Goal: Book appointment/travel/reservation

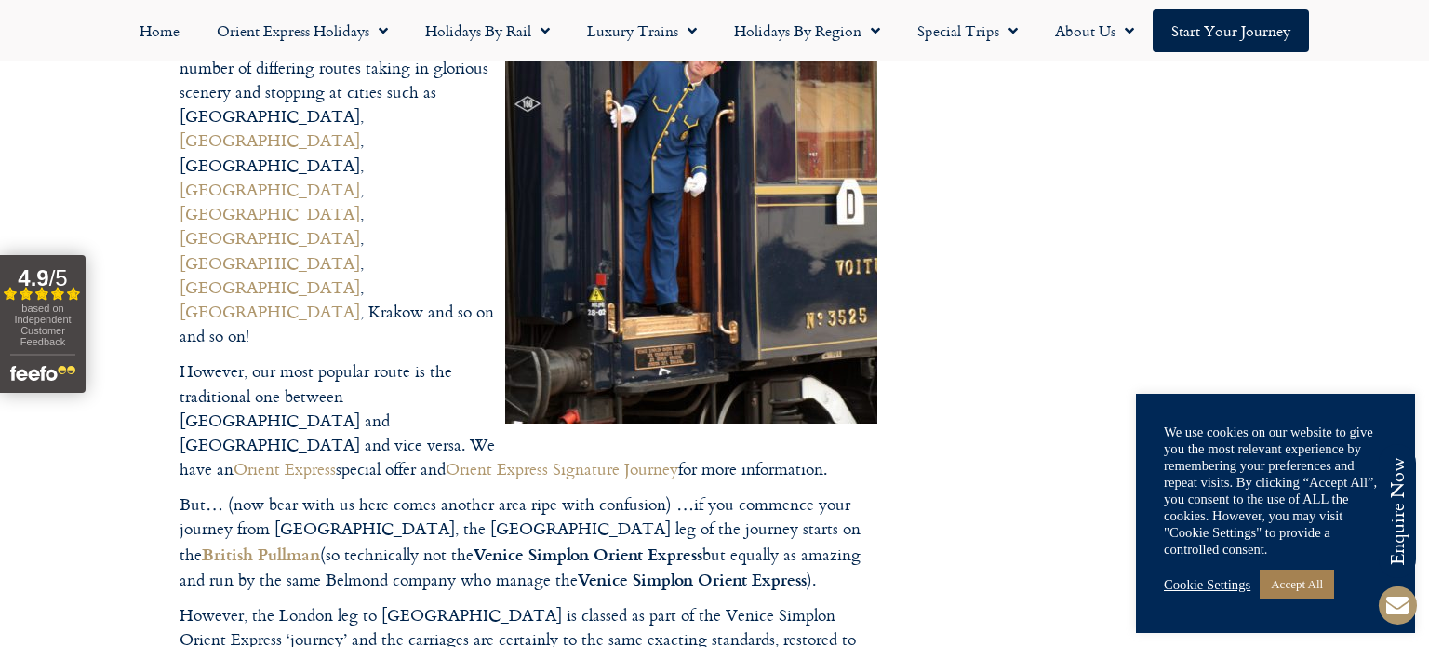
scroll to position [1358, 0]
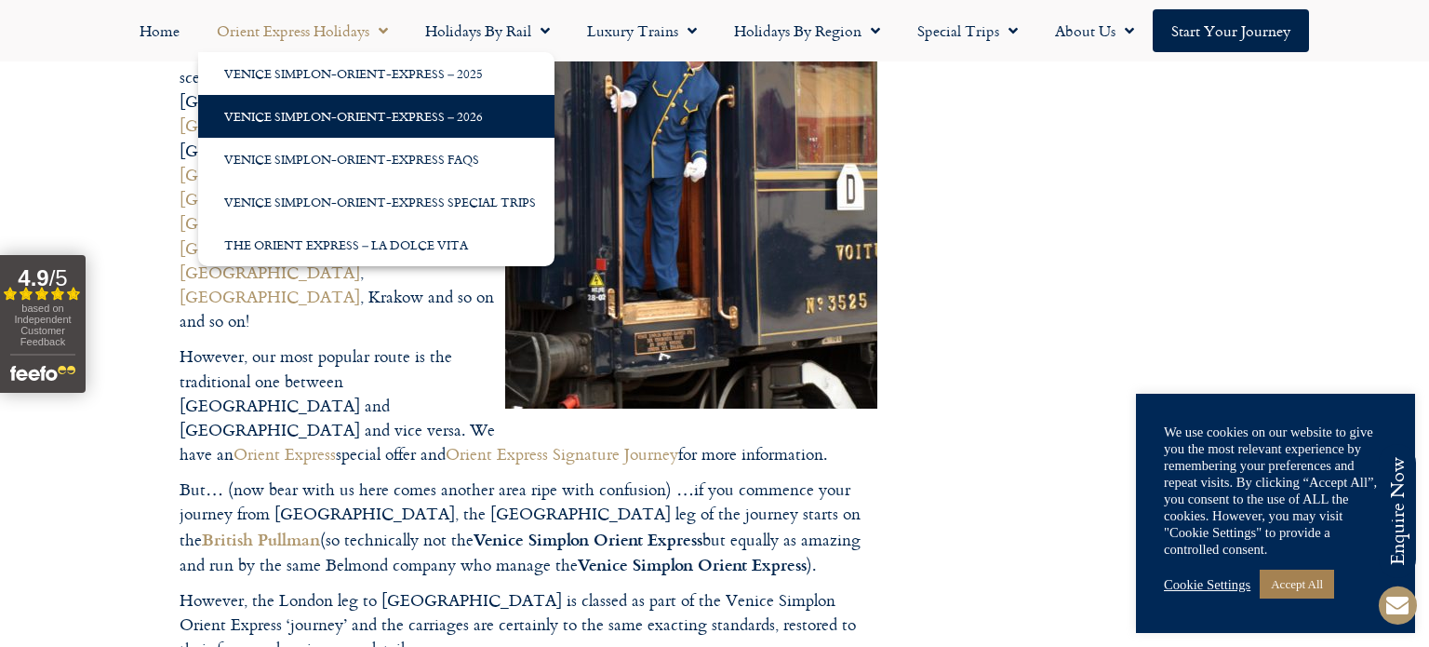
click at [313, 122] on link "Venice Simplon-Orient-Express – 2026" at bounding box center [376, 116] width 356 height 43
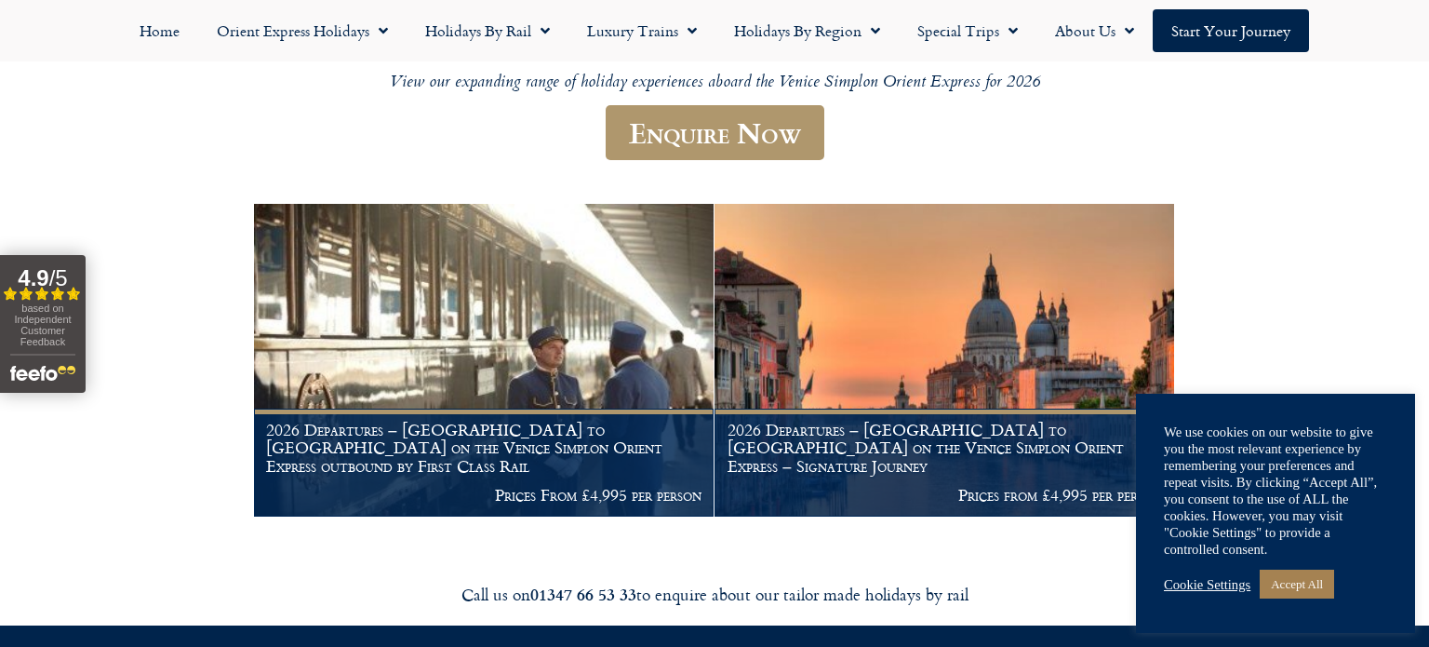
scroll to position [251, 0]
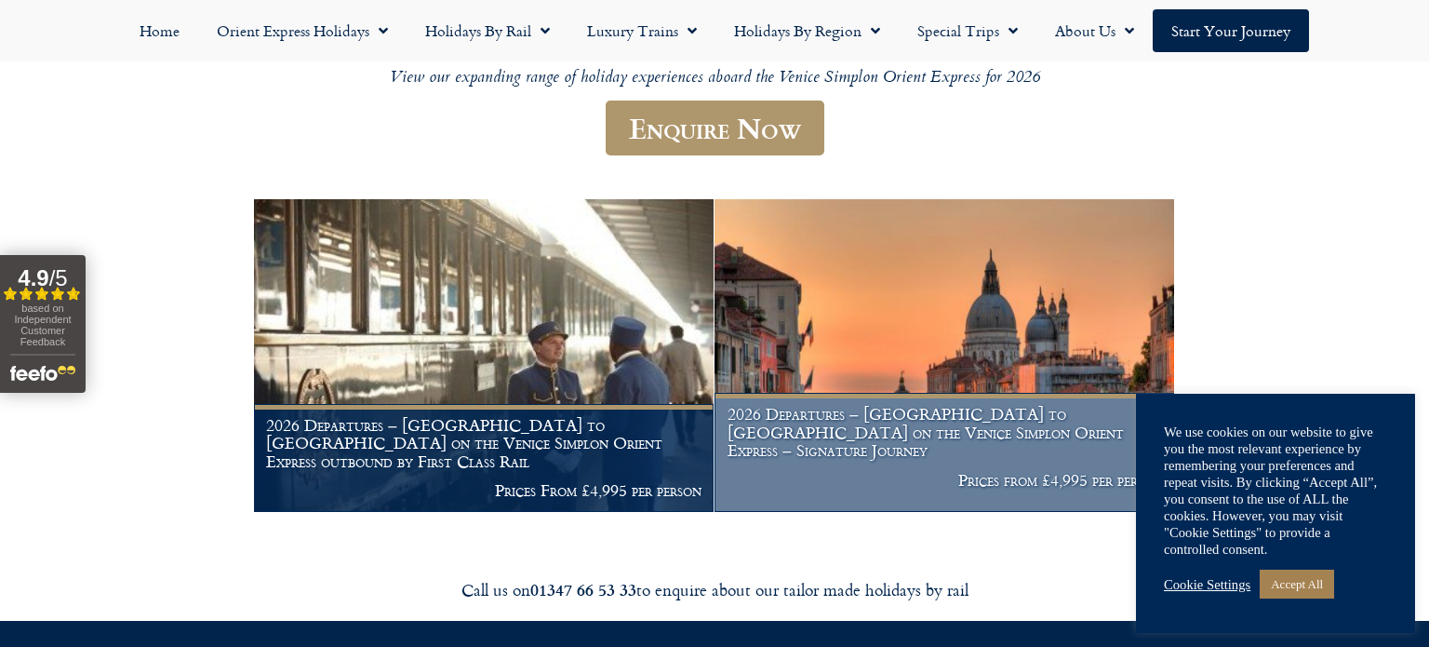
click at [956, 443] on h1 "2026 Departures – London to Venice on the Venice Simplon Orient Express – Signa…" at bounding box center [945, 432] width 434 height 55
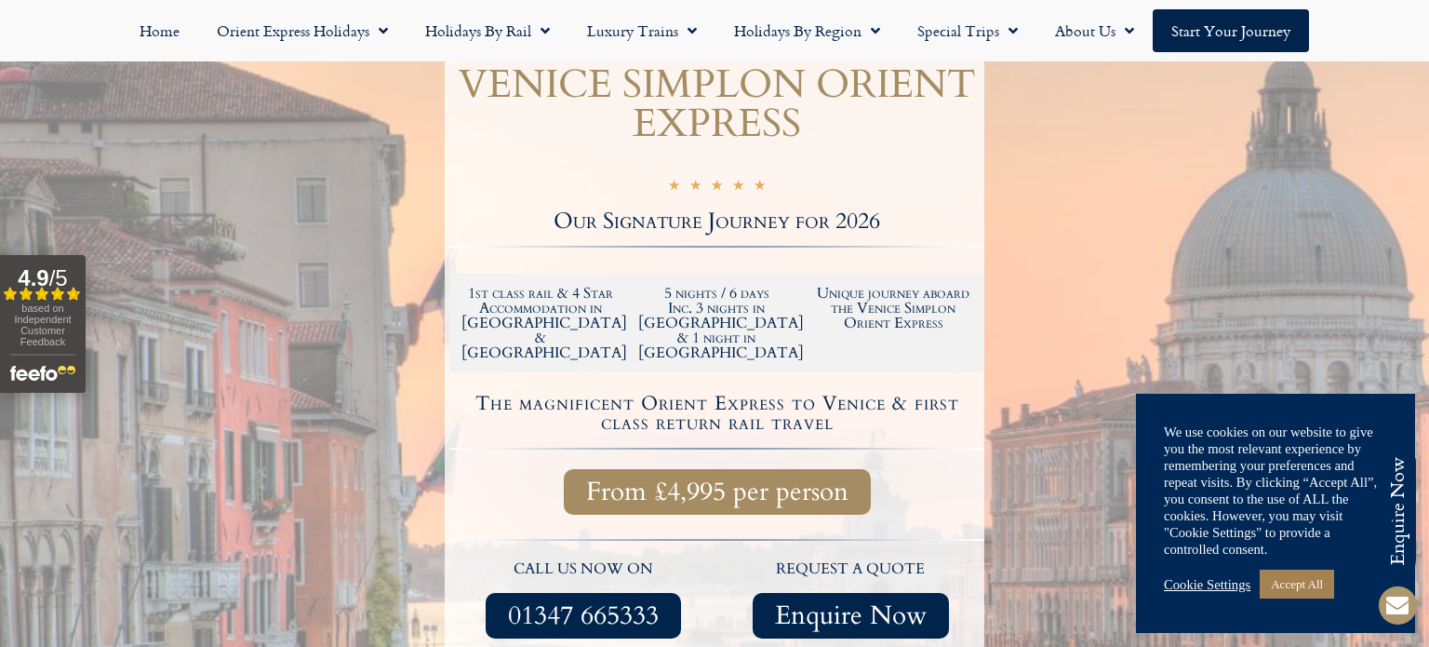
scroll to position [568, 0]
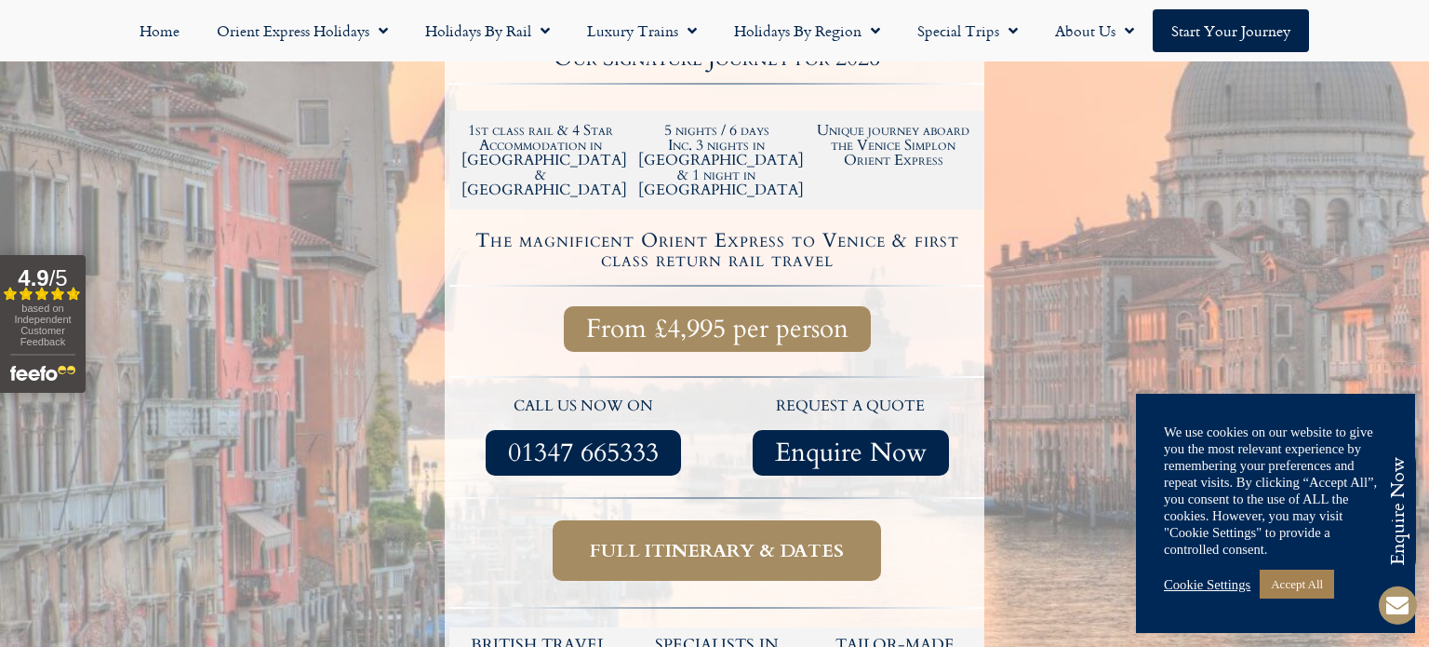
click at [702, 539] on span "Full itinerary & dates" at bounding box center [717, 550] width 254 height 23
click at [732, 539] on span "Full itinerary & dates" at bounding box center [717, 550] width 254 height 23
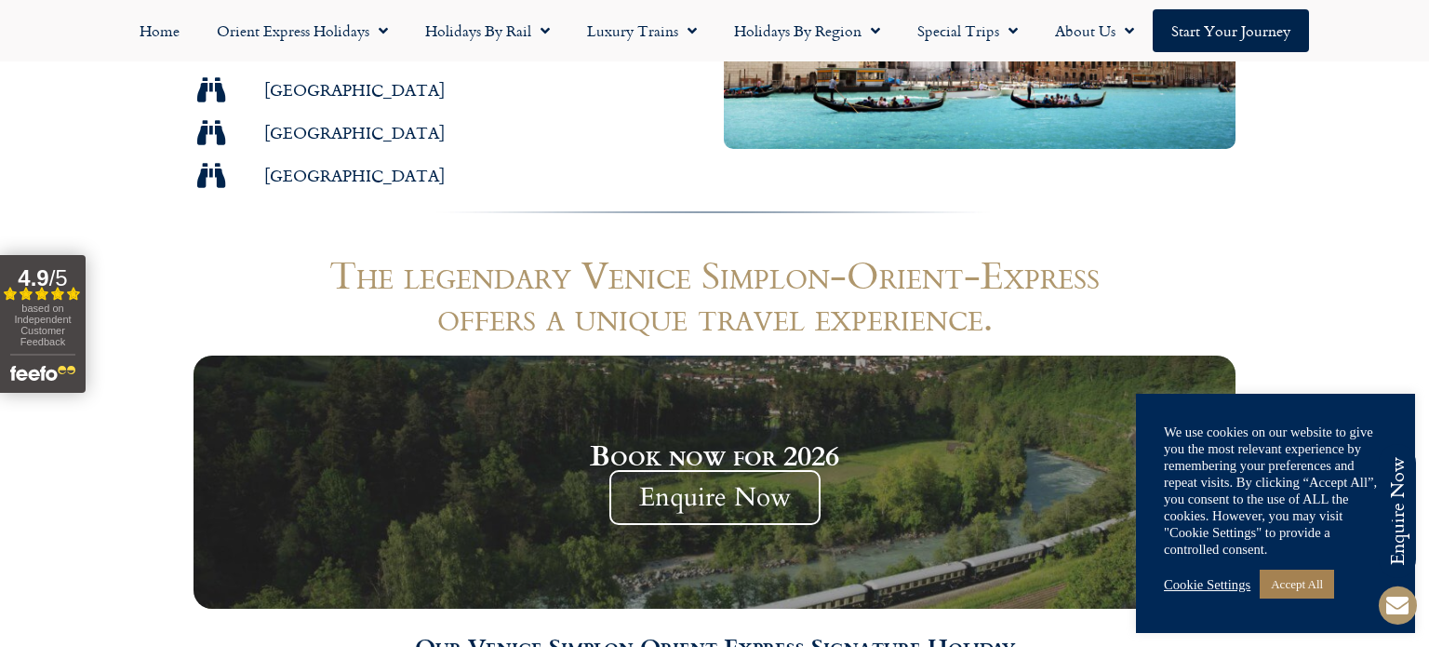
scroll to position [1541, 0]
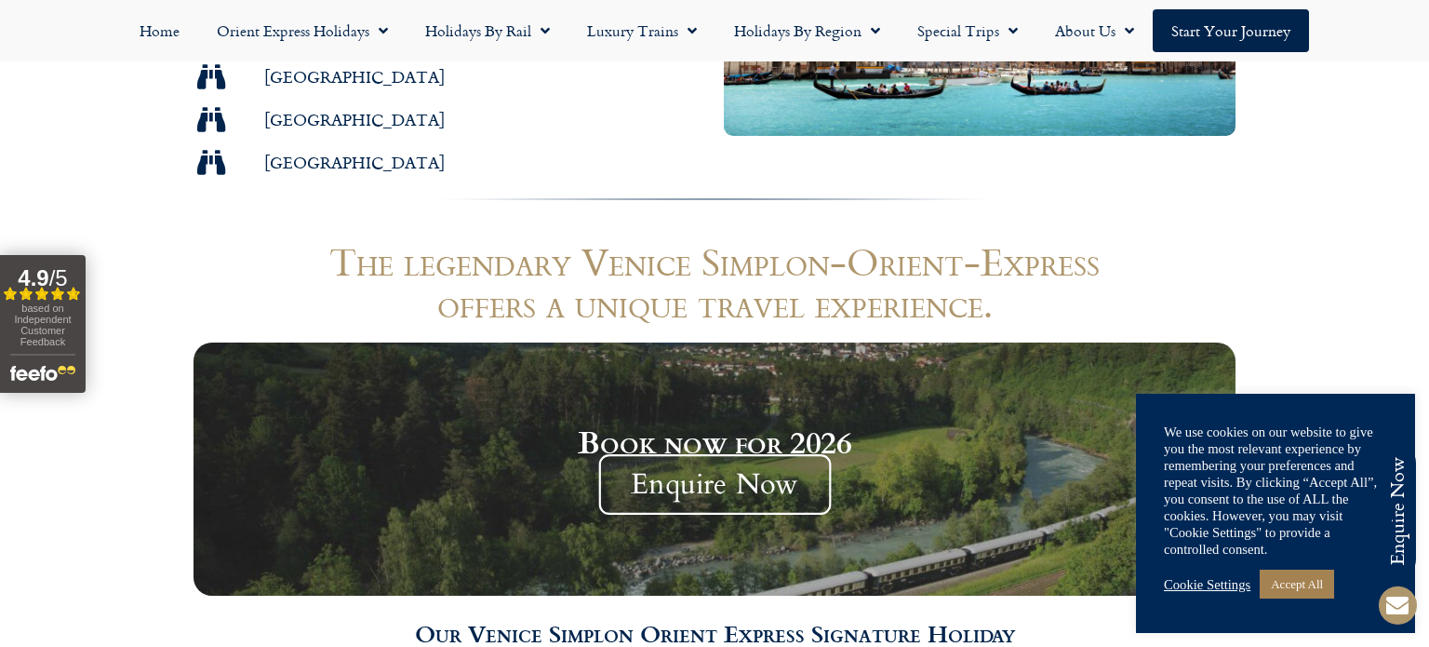
click at [713, 455] on span "Enquire Now" at bounding box center [714, 485] width 233 height 60
